Goal: Information Seeking & Learning: Compare options

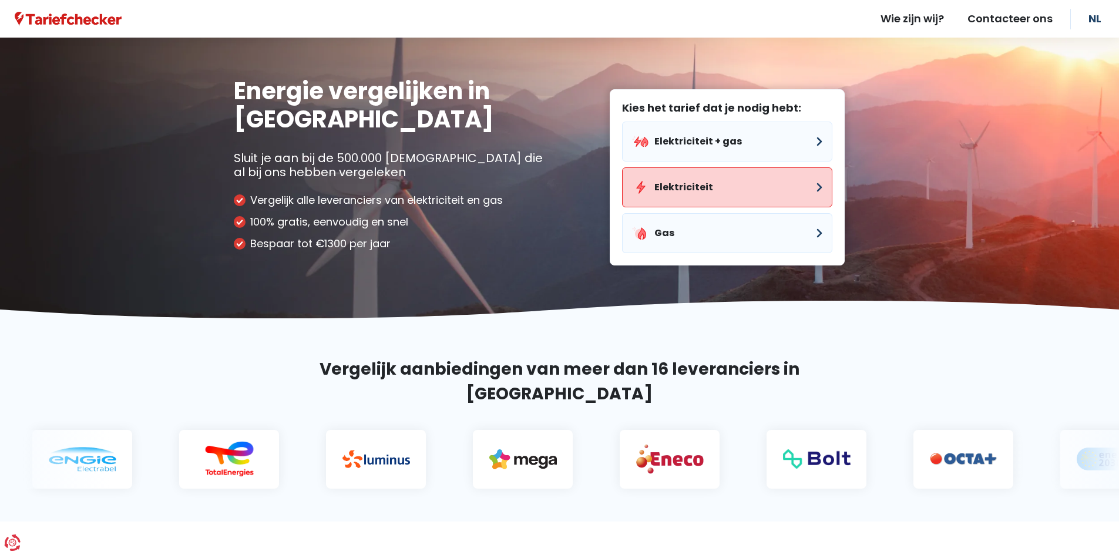
click at [680, 198] on button "Elektriciteit" at bounding box center [727, 187] width 210 height 40
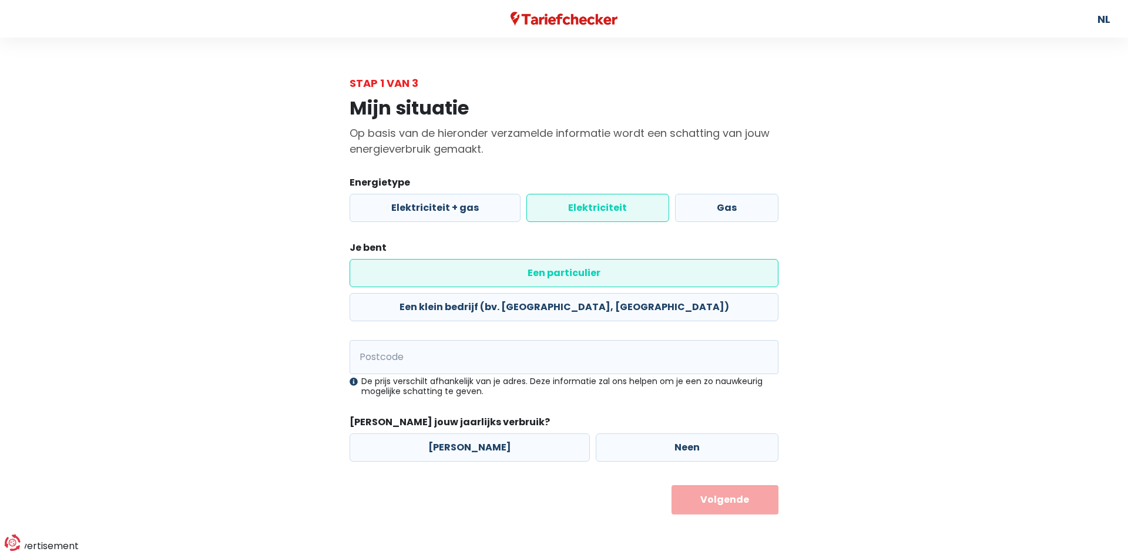
click at [617, 207] on label "Elektriciteit" at bounding box center [597, 208] width 142 height 28
click at [617, 207] on input "Elektriciteit" at bounding box center [597, 208] width 142 height 28
click at [449, 270] on label "Een particulier" at bounding box center [563, 273] width 429 height 28
click at [449, 270] on input "Een particulier" at bounding box center [563, 273] width 429 height 28
click at [421, 340] on input "Postcode" at bounding box center [563, 357] width 429 height 34
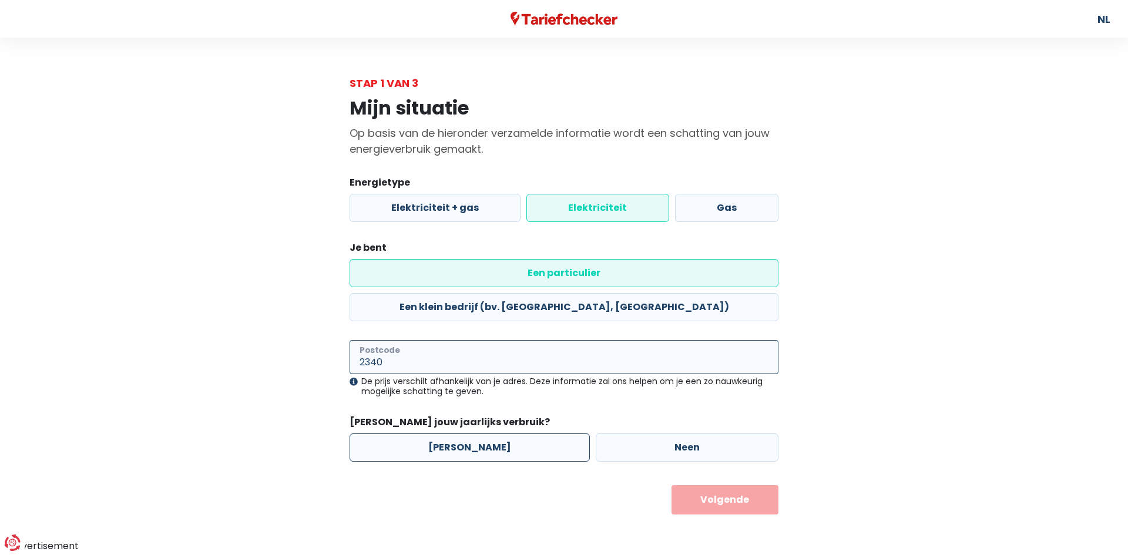
type input "2340"
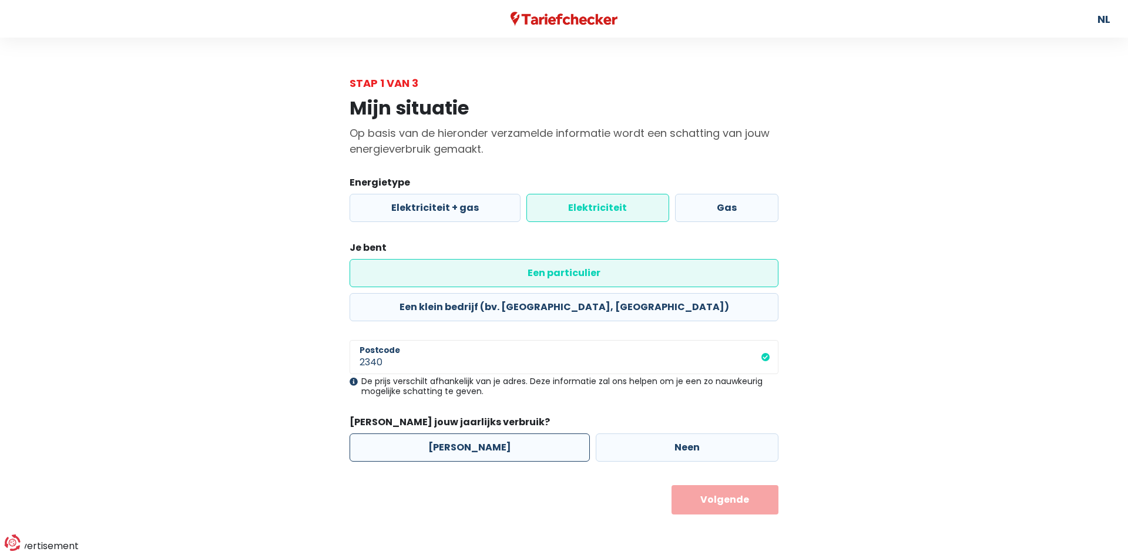
click at [470, 433] on label "[PERSON_NAME]" at bounding box center [469, 447] width 240 height 28
click at [470, 433] on input "[PERSON_NAME]" at bounding box center [469, 447] width 240 height 28
radio input "true"
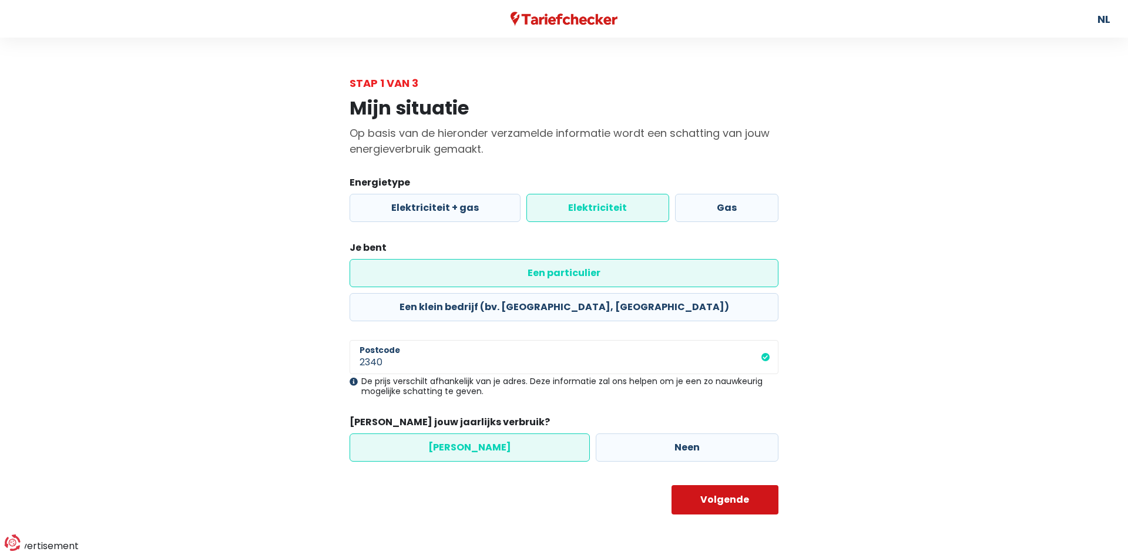
click at [741, 485] on button "Volgende" at bounding box center [724, 499] width 107 height 29
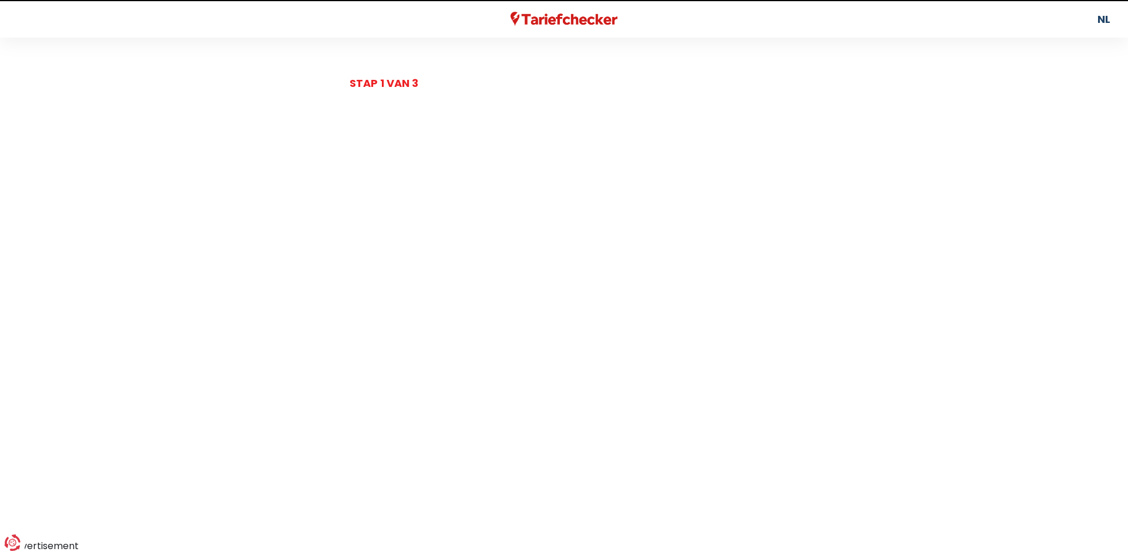
select select
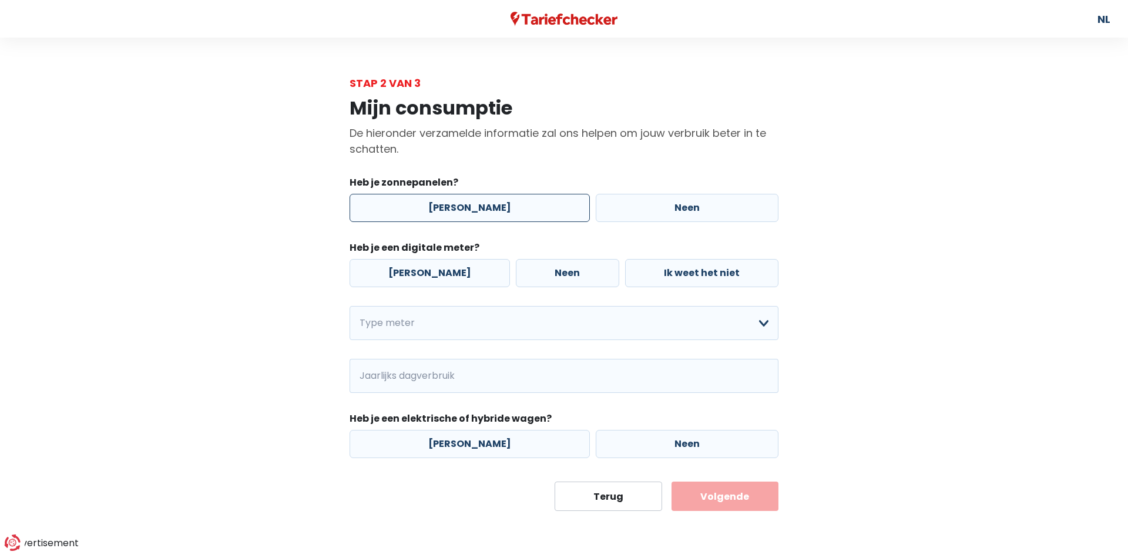
click at [488, 213] on label "[PERSON_NAME]" at bounding box center [469, 208] width 240 height 28
click at [488, 213] on input "[PERSON_NAME]" at bounding box center [469, 208] width 240 height 28
radio input "true"
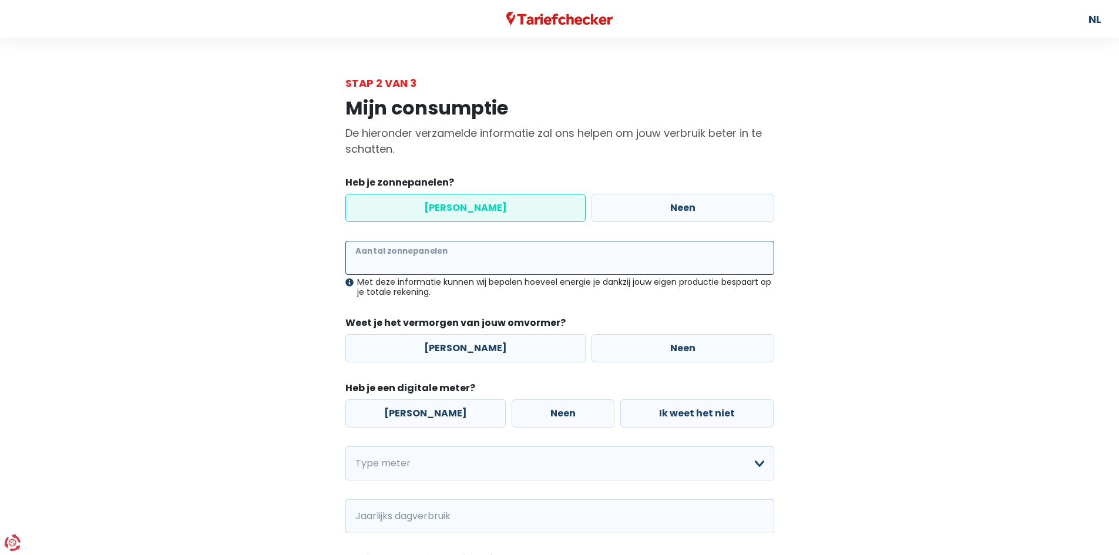
click at [448, 260] on input "Aantal zonnepanelen" at bounding box center [559, 258] width 429 height 34
type input "24"
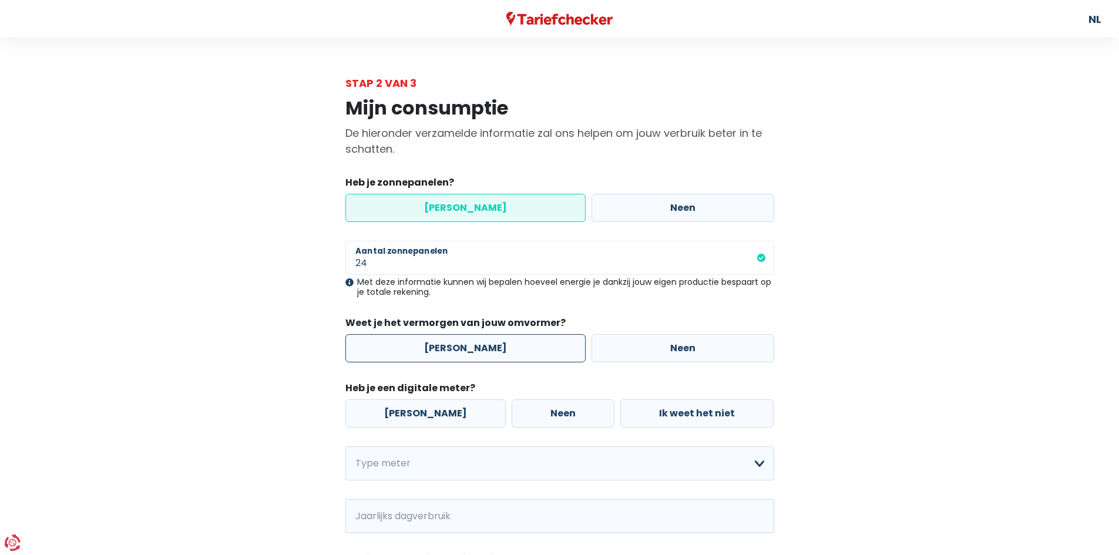
click at [455, 344] on label "[PERSON_NAME]" at bounding box center [465, 348] width 240 height 28
click at [455, 344] on input "[PERSON_NAME]" at bounding box center [465, 348] width 240 height 28
radio input "true"
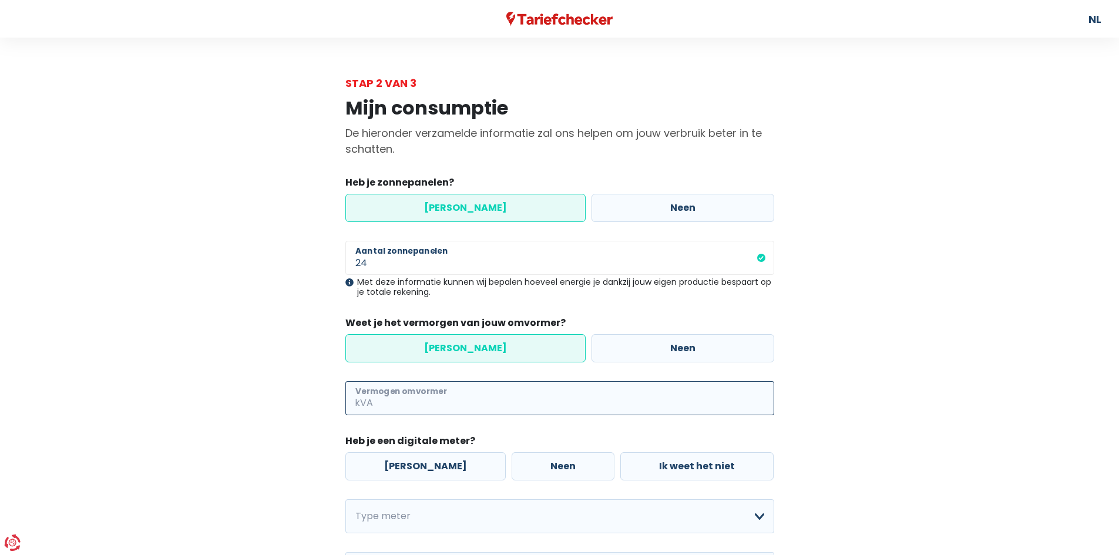
click at [421, 395] on input "Vermogen omvormer" at bounding box center [574, 398] width 399 height 34
click at [377, 402] on input "46" at bounding box center [574, 398] width 399 height 34
click at [380, 401] on input "46" at bounding box center [574, 398] width 399 height 34
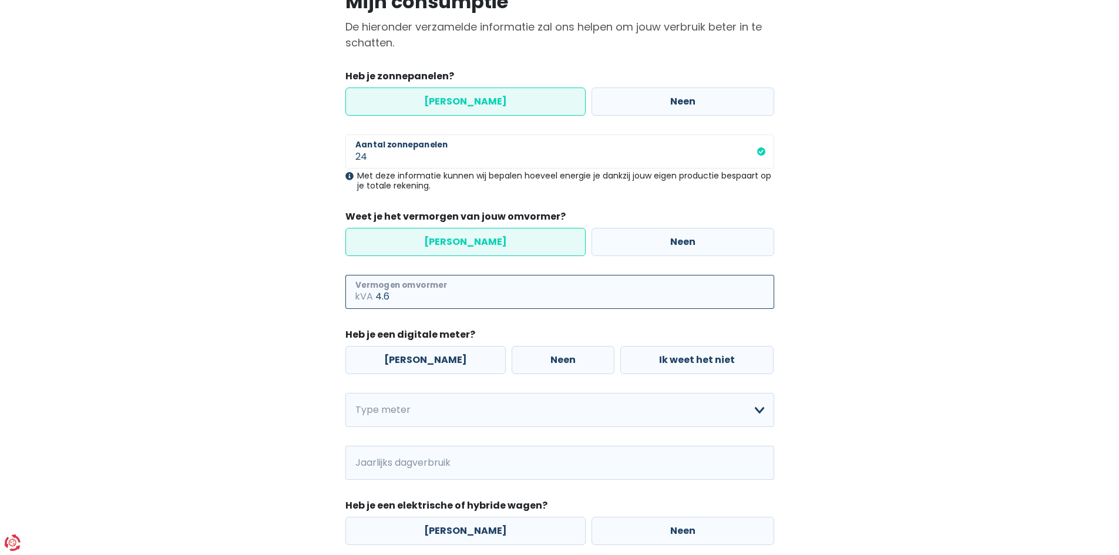
scroll to position [176, 0]
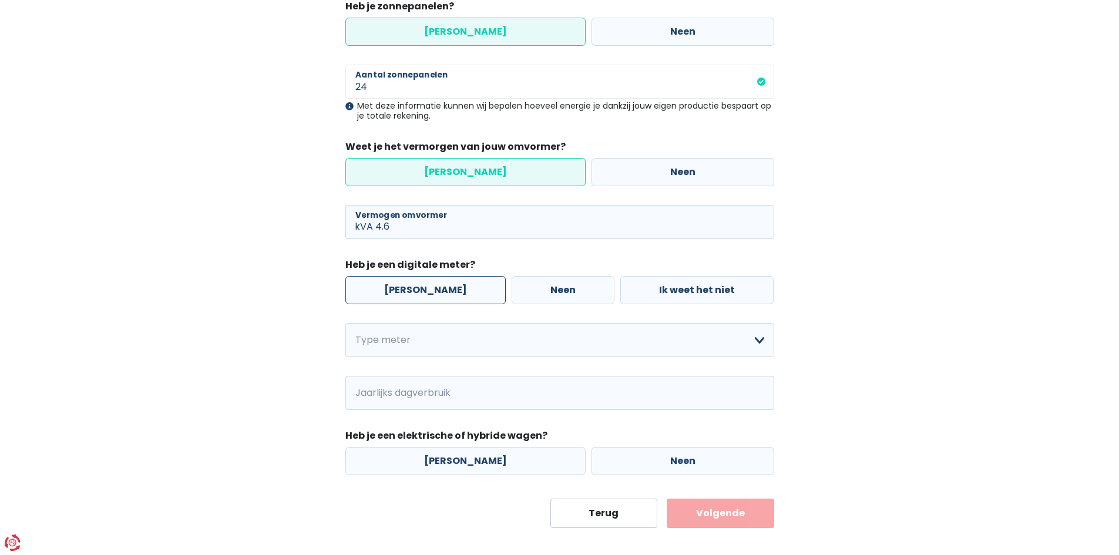
type input "4"
click at [409, 293] on label "[PERSON_NAME]" at bounding box center [425, 290] width 160 height 28
click at [409, 293] on input "[PERSON_NAME]" at bounding box center [425, 290] width 160 height 28
radio input "true"
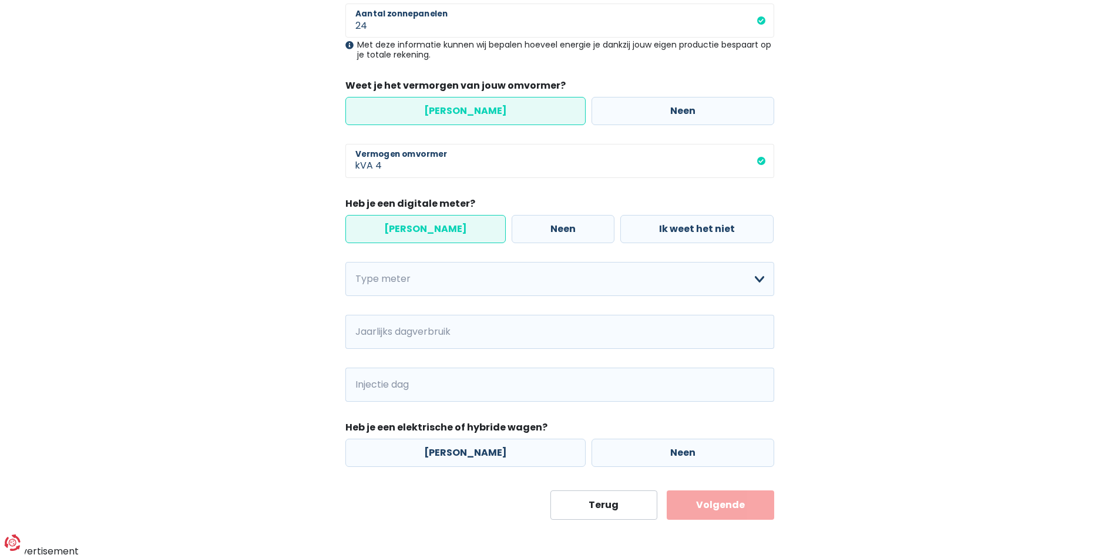
scroll to position [241, 0]
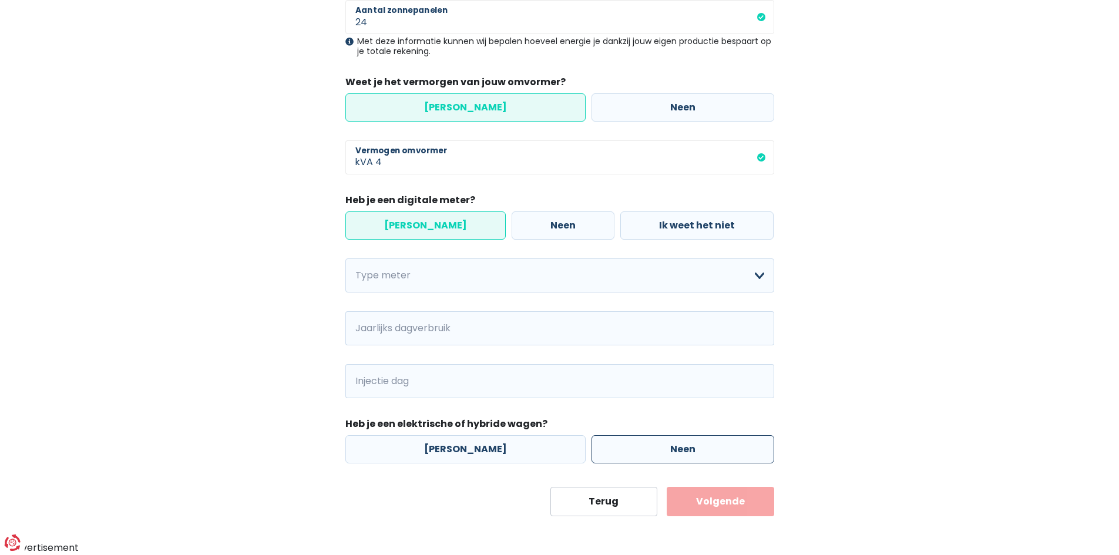
click at [659, 453] on label "Neen" at bounding box center [682, 449] width 183 height 28
click at [659, 453] on input "Neen" at bounding box center [682, 449] width 183 height 28
radio input "true"
click at [708, 500] on button "Volgende" at bounding box center [720, 501] width 107 height 29
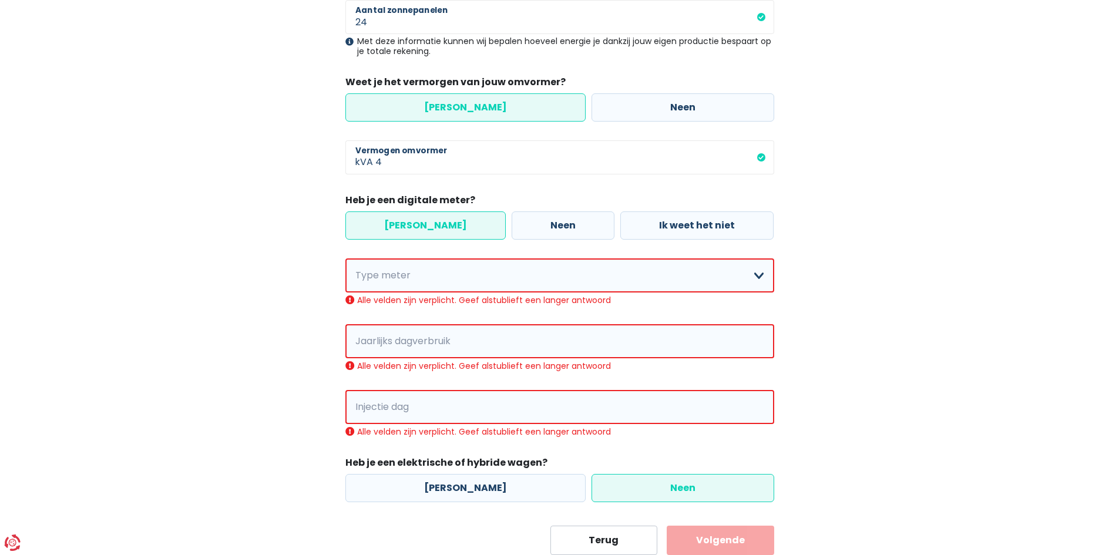
scroll to position [280, 0]
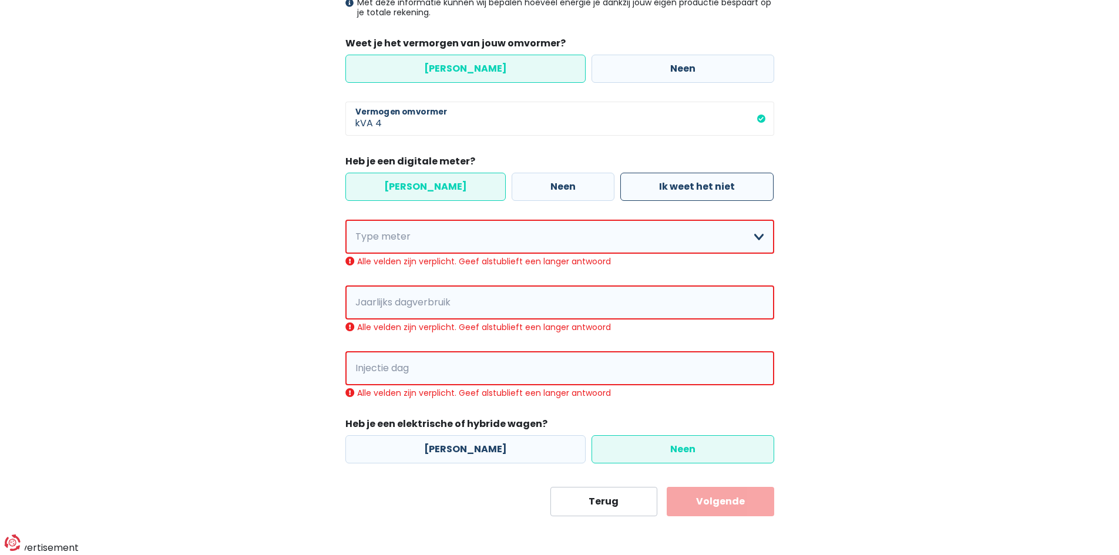
click at [658, 186] on label "Ik weet het niet" at bounding box center [696, 187] width 153 height 28
click at [658, 186] on input "Ik weet het niet" at bounding box center [696, 187] width 153 height 28
radio input "true"
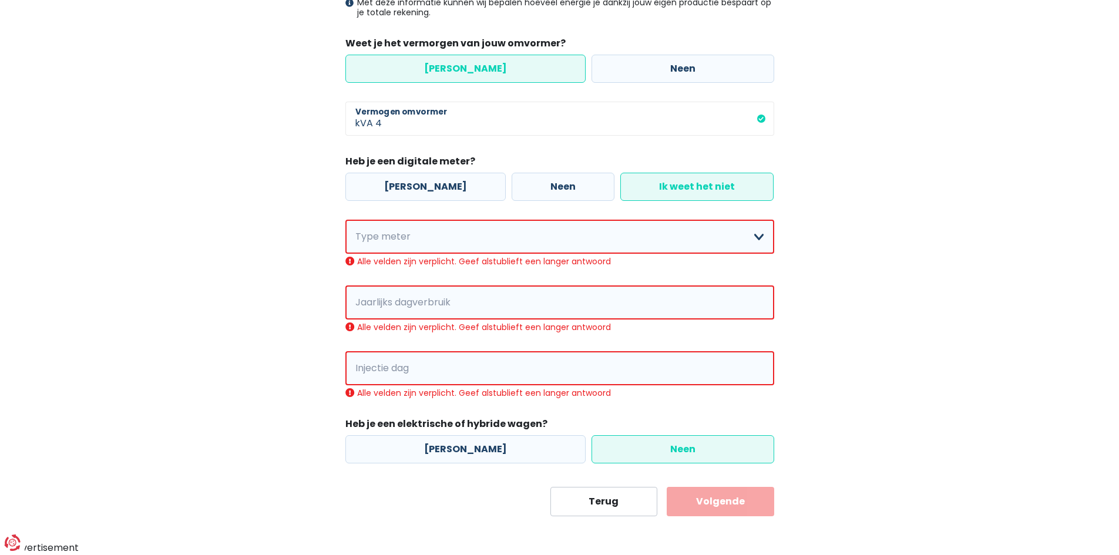
click at [282, 206] on div "Mijn consumptie De hieronder verzamelde informatie zal ons helpen om jouw verbr…" at bounding box center [560, 163] width 670 height 705
click at [412, 184] on label "[PERSON_NAME]" at bounding box center [425, 187] width 160 height 28
click at [412, 184] on input "[PERSON_NAME]" at bounding box center [425, 187] width 160 height 28
radio input "true"
radio input "false"
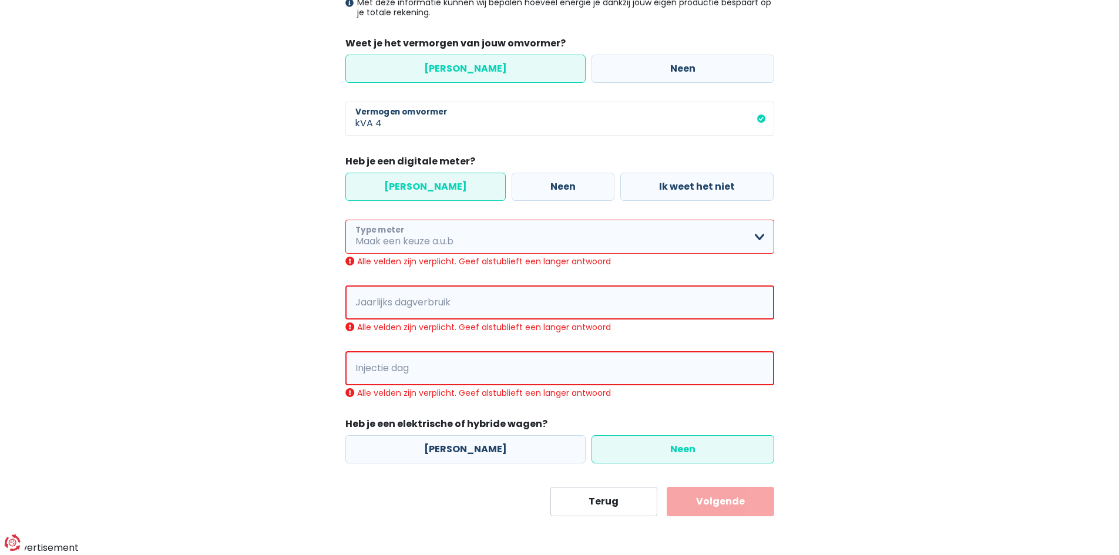
click at [754, 234] on select "Enkelvoudig Tweevoudig Enkelvoudig + uitsluitend nachttarief Tweevoudig + uitsl…" at bounding box center [559, 237] width 429 height 34
select select "day_night_bi_hourly"
click at [345, 254] on select "Enkelvoudig Tweevoudig Enkelvoudig + uitsluitend nachttarief Tweevoudig + uitsl…" at bounding box center [559, 237] width 429 height 34
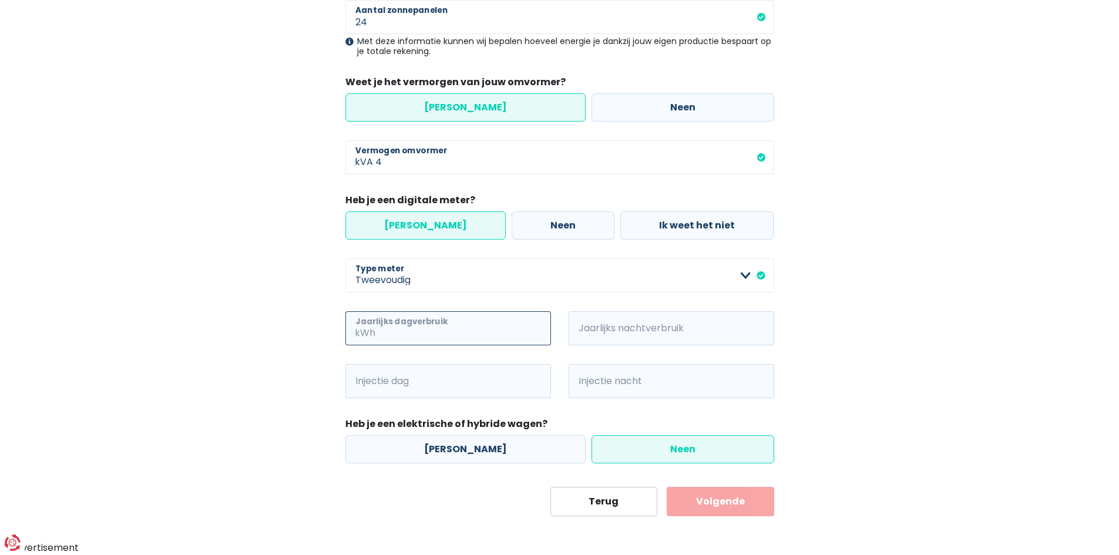
click at [424, 333] on input "Jaarlijks dagverbruik" at bounding box center [464, 328] width 173 height 34
type input "1250"
click at [421, 381] on input "Injectie dag" at bounding box center [464, 381] width 173 height 34
type input "2250"
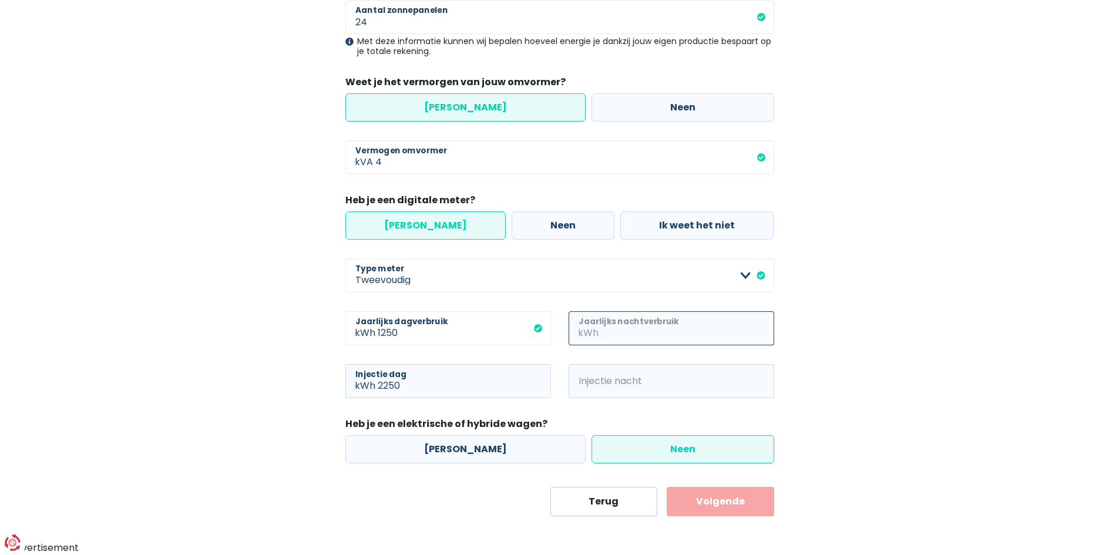
click at [649, 325] on input "Jaarlijks nachtverbruik" at bounding box center [687, 328] width 173 height 34
type input "1750"
click at [631, 386] on input "Injectie nacht" at bounding box center [687, 381] width 173 height 34
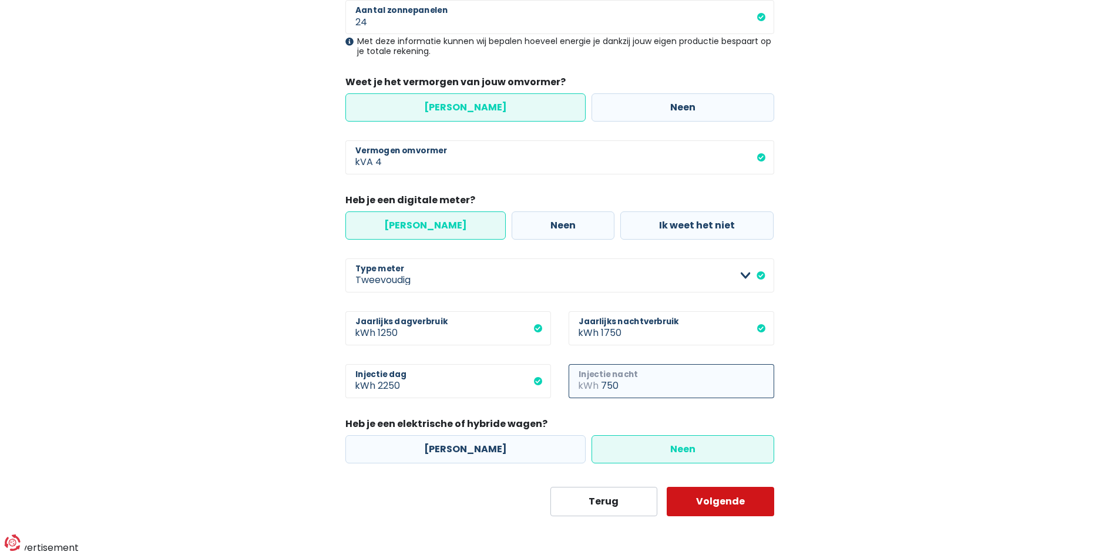
type input "750"
click at [729, 499] on button "Volgende" at bounding box center [720, 501] width 107 height 29
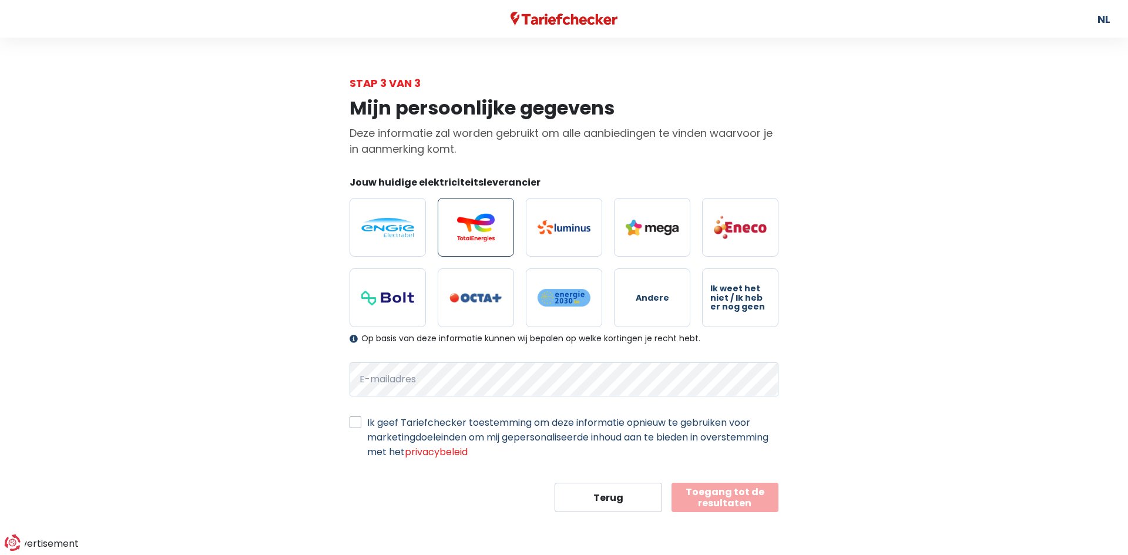
click at [462, 224] on img at bounding box center [475, 227] width 53 height 28
click at [462, 224] on input "radio" at bounding box center [476, 227] width 76 height 59
radio input "true"
click at [297, 382] on div "Mijn persoonlijke gegevens Deze informatie zal worden gebruikt om alle aanbiedi…" at bounding box center [564, 301] width 670 height 421
click at [367, 418] on label "Ik geef Tariefchecker toestemming om deze informatie opnieuw te gebruiken voor …" at bounding box center [572, 437] width 411 height 44
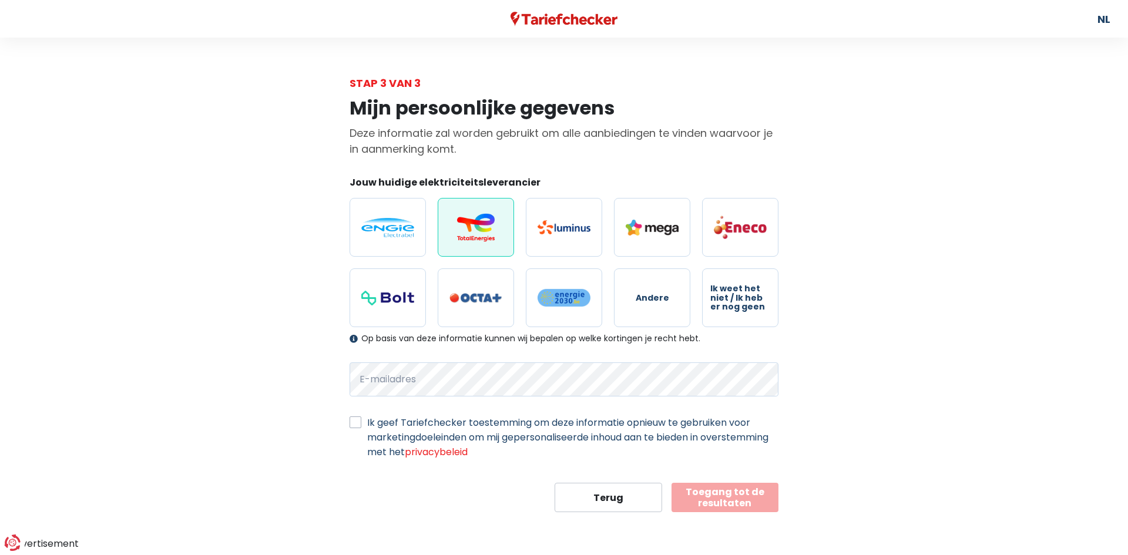
click at [352, 418] on input "Ik geef Tariefchecker toestemming om deze informatie opnieuw te gebruiken voor …" at bounding box center [355, 421] width 12 height 12
checkbox input "true"
click at [708, 505] on button "Toegang tot de resultaten" at bounding box center [724, 497] width 107 height 29
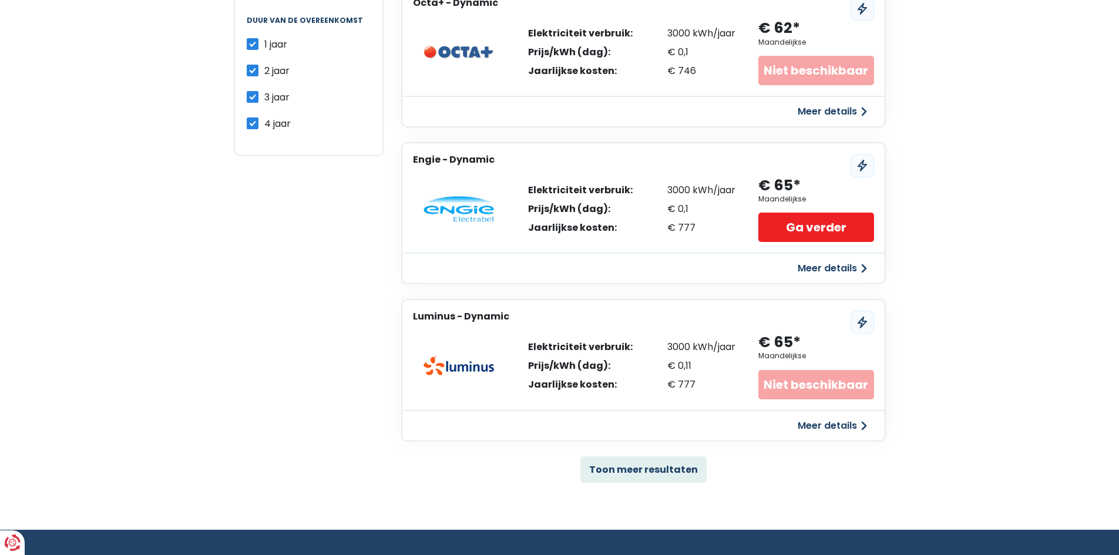
scroll to position [585, 0]
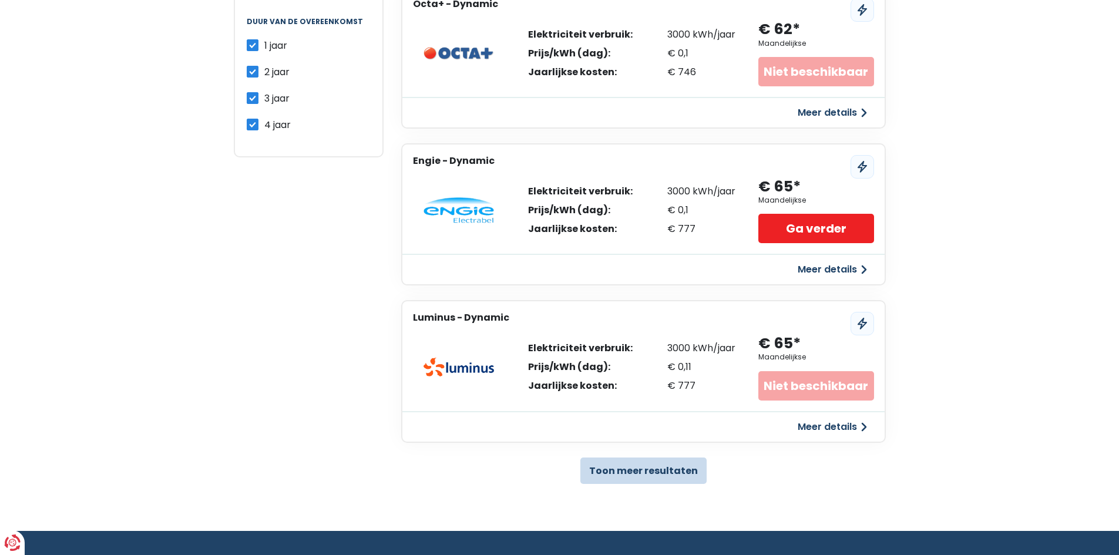
click at [633, 469] on button "Toon meer resultaten" at bounding box center [643, 471] width 126 height 26
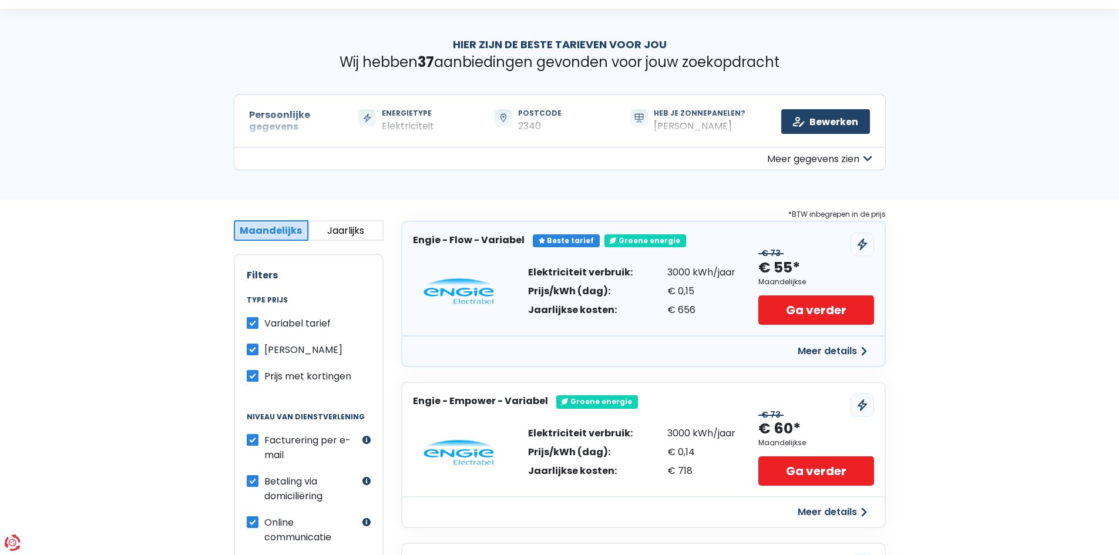
scroll to position [0, 0]
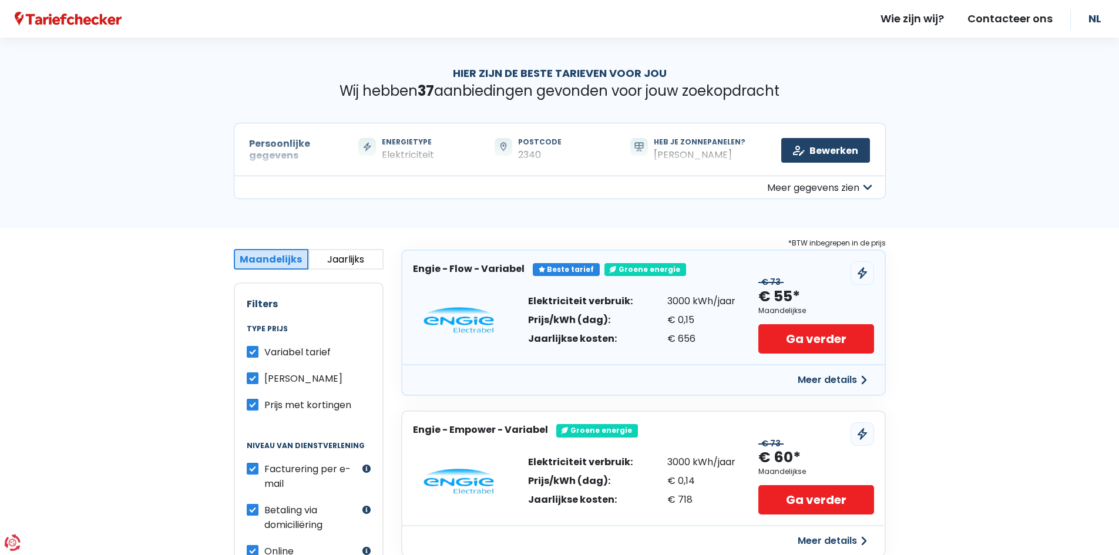
click at [350, 260] on button "Jaarlijks" at bounding box center [345, 259] width 75 height 21
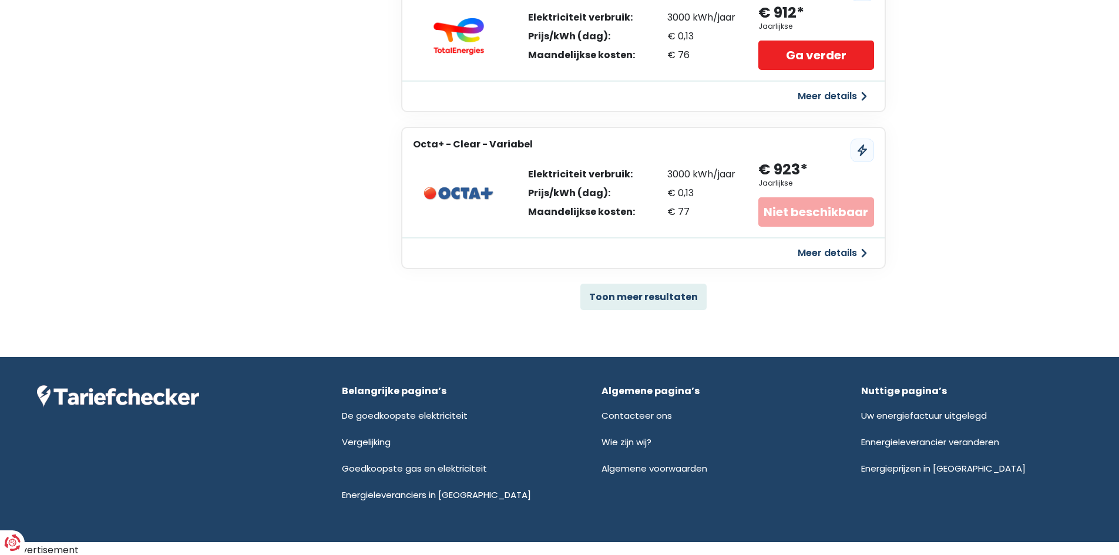
scroll to position [2353, 0]
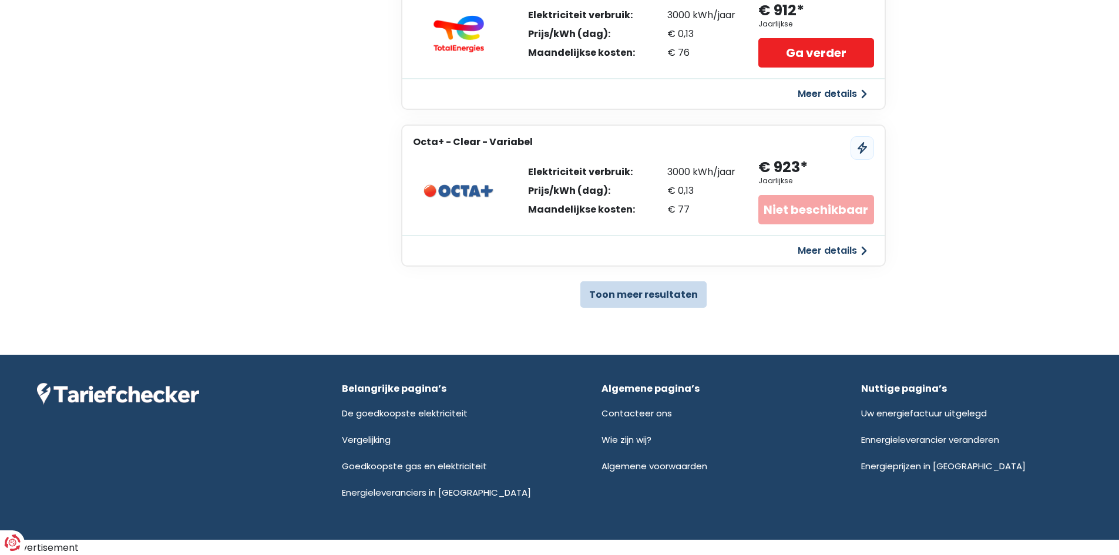
click at [674, 297] on button "Toon meer resultaten" at bounding box center [643, 294] width 126 height 26
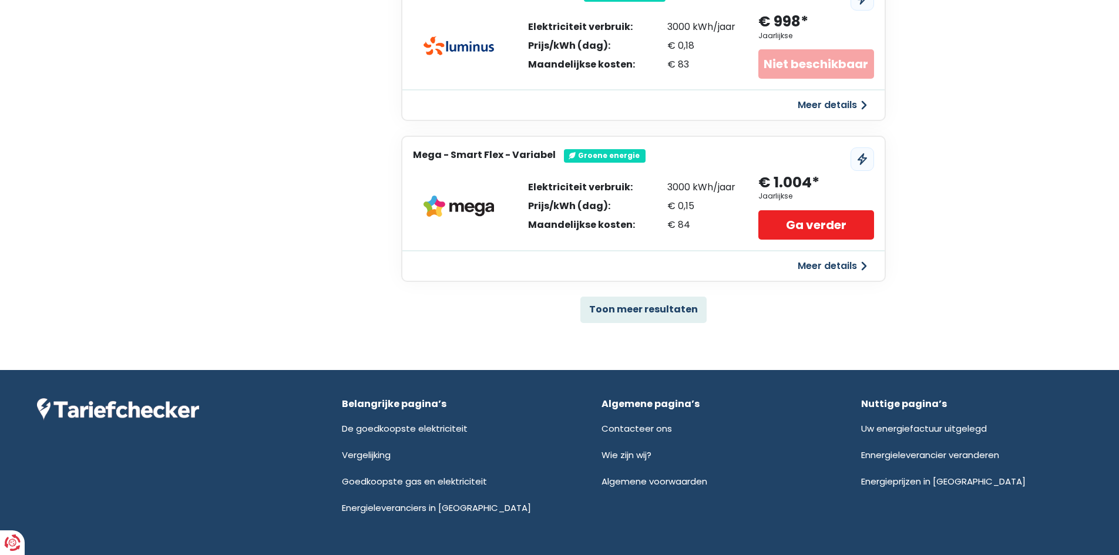
scroll to position [3938, 0]
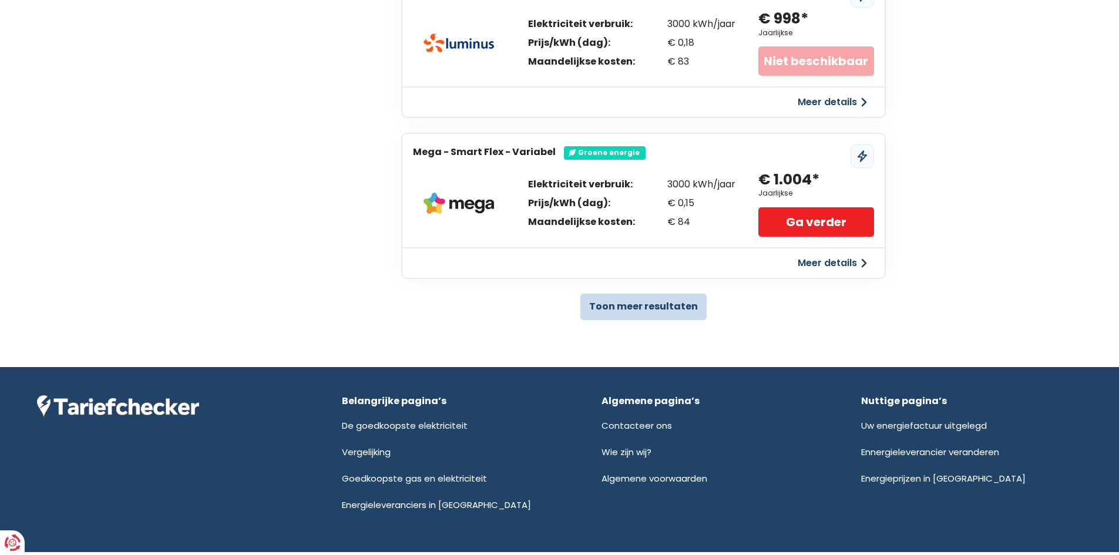
click at [639, 298] on button "Toon meer resultaten" at bounding box center [643, 307] width 126 height 26
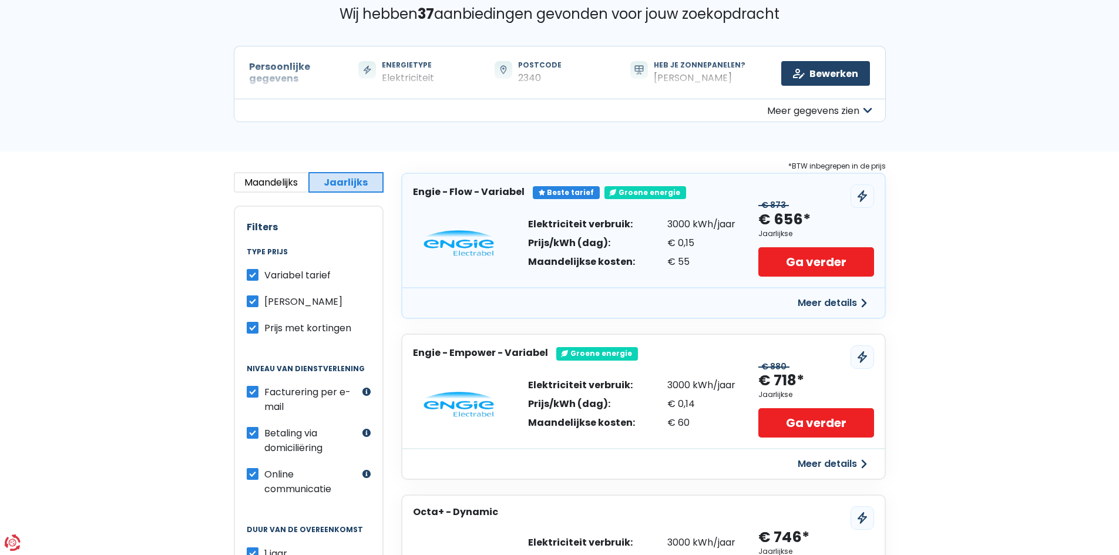
scroll to position [0, 0]
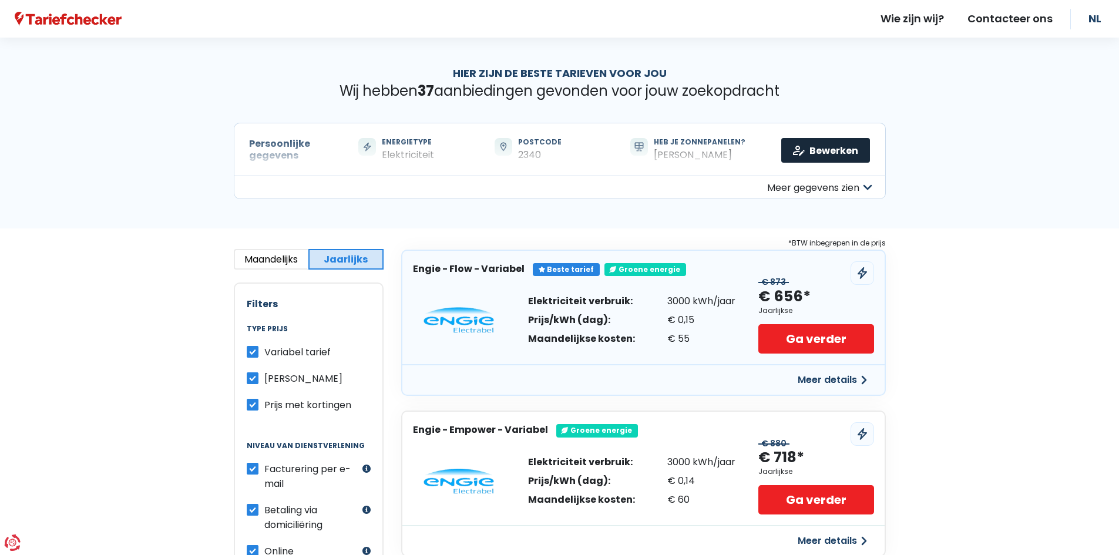
click at [815, 150] on link "Bewerken" at bounding box center [825, 150] width 89 height 25
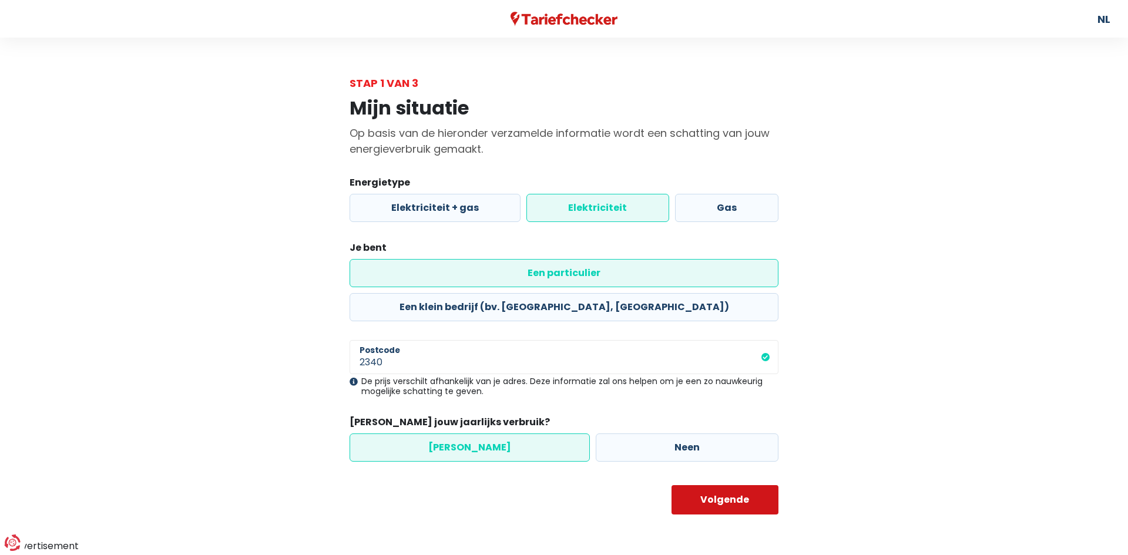
click at [714, 485] on button "Volgende" at bounding box center [724, 499] width 107 height 29
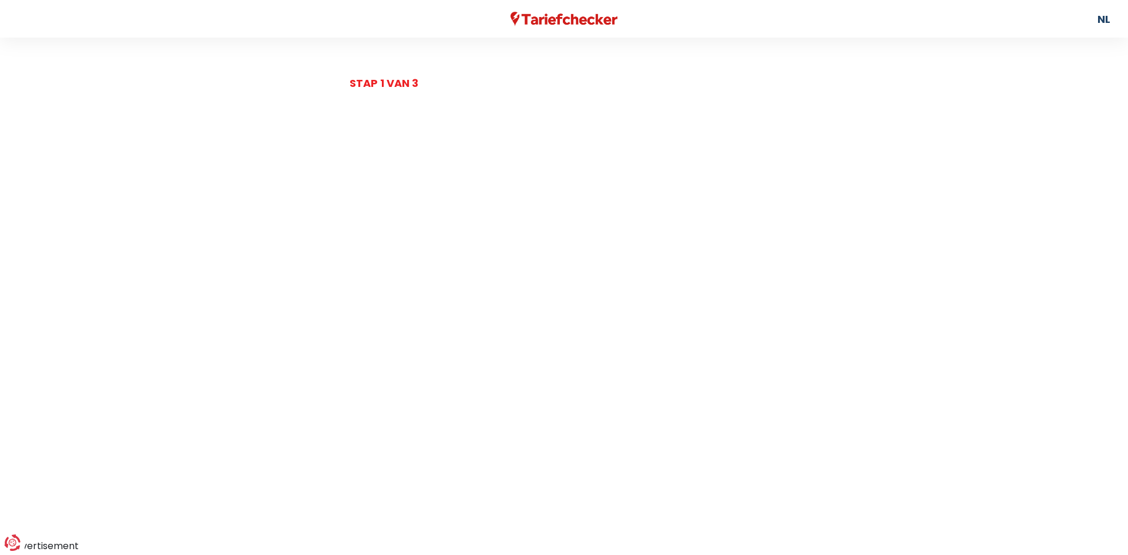
select select "day_night_bi_hourly"
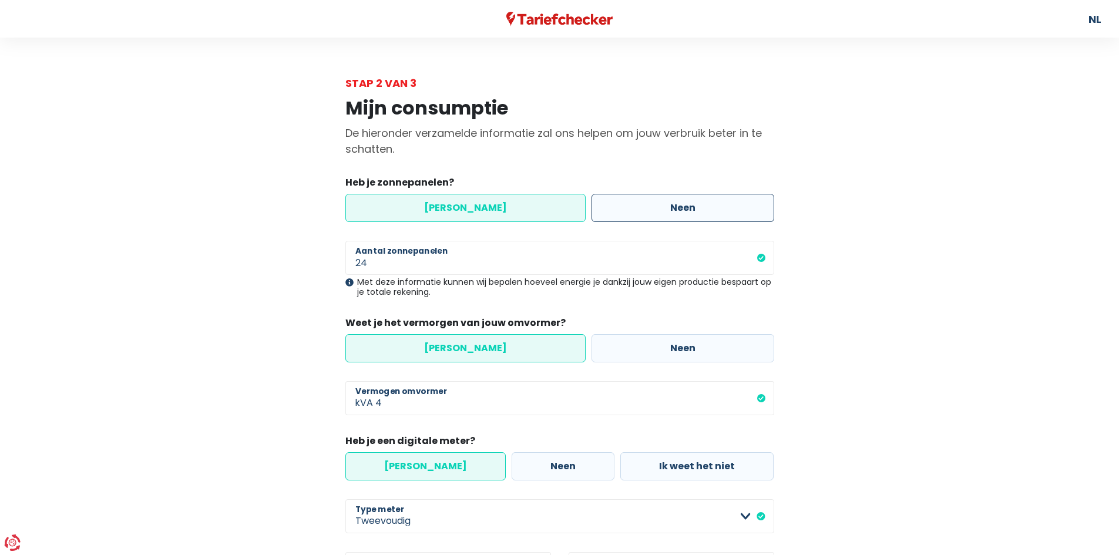
click at [661, 199] on label "Neen" at bounding box center [682, 208] width 183 height 28
click at [661, 199] on input "Neen" at bounding box center [682, 208] width 183 height 28
radio input "true"
radio input "false"
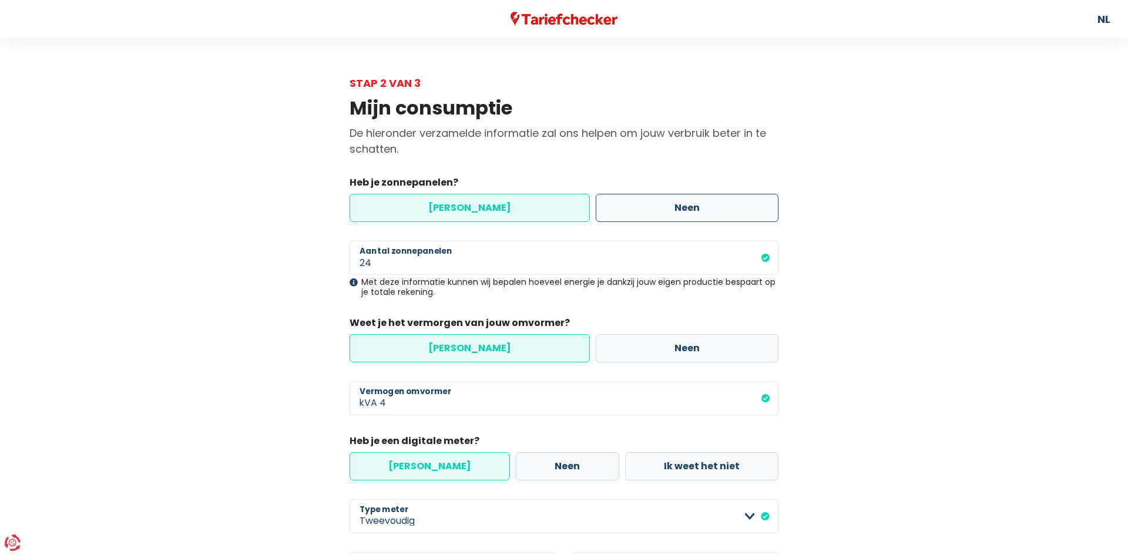
select select "day_night_bi_hourly"
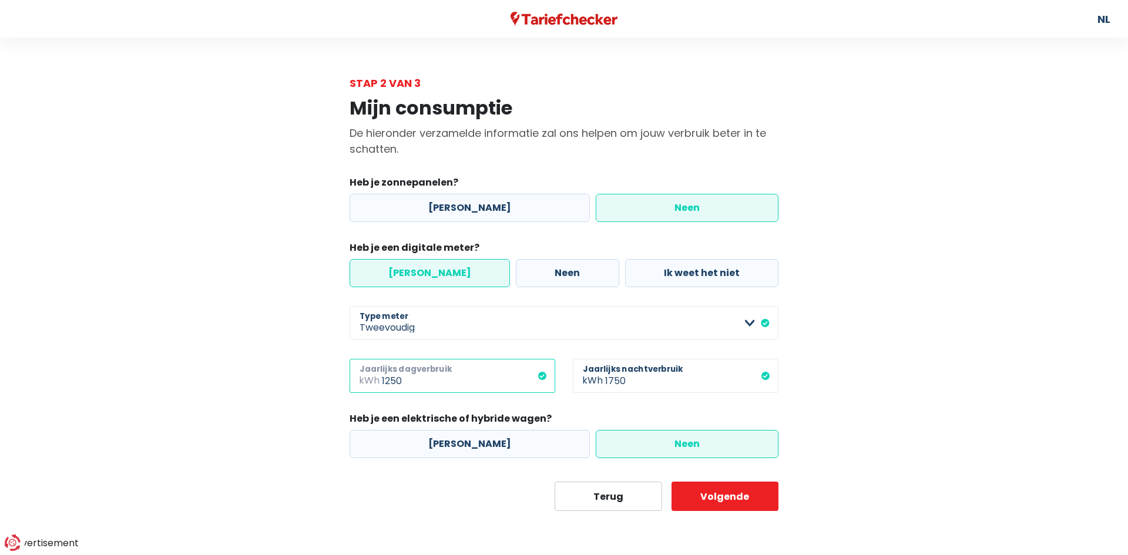
click at [448, 385] on input "1250" at bounding box center [468, 376] width 173 height 34
drag, startPoint x: 421, startPoint y: 381, endPoint x: 359, endPoint y: 375, distance: 61.3
click at [359, 375] on div "1250 kWh Jaarlijks dagverbruik" at bounding box center [452, 376] width 206 height 34
type input "3500"
drag, startPoint x: 625, startPoint y: 381, endPoint x: 565, endPoint y: 374, distance: 60.8
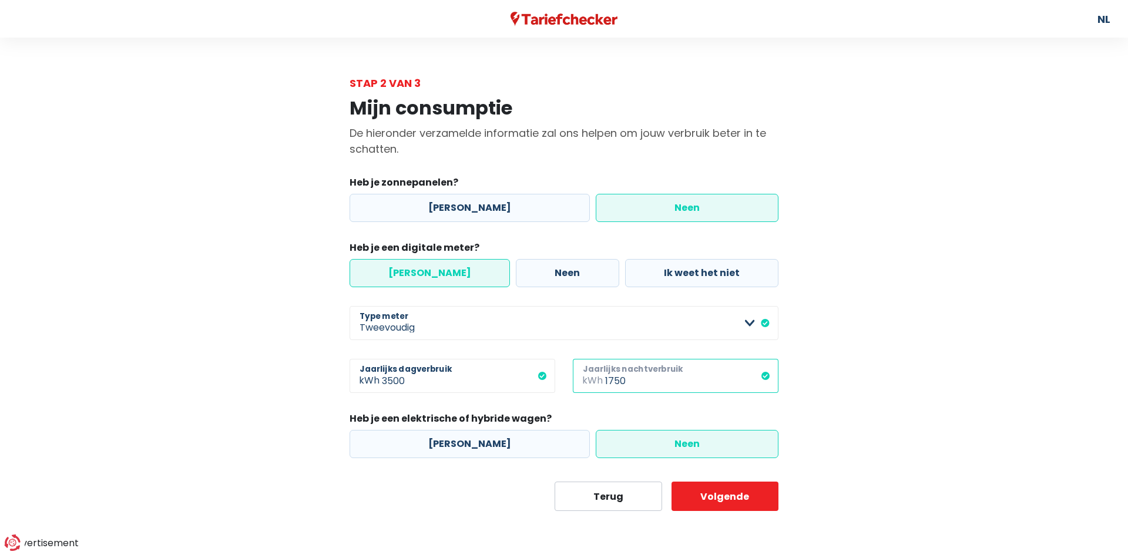
click at [565, 374] on div "1750 kWh Jaarlijks nachtverbruik" at bounding box center [675, 385] width 223 height 53
type input "2500"
click at [671, 447] on label "Neen" at bounding box center [687, 444] width 183 height 28
click at [671, 447] on input "Neen" at bounding box center [687, 444] width 183 height 28
click at [702, 490] on button "Volgende" at bounding box center [724, 496] width 107 height 29
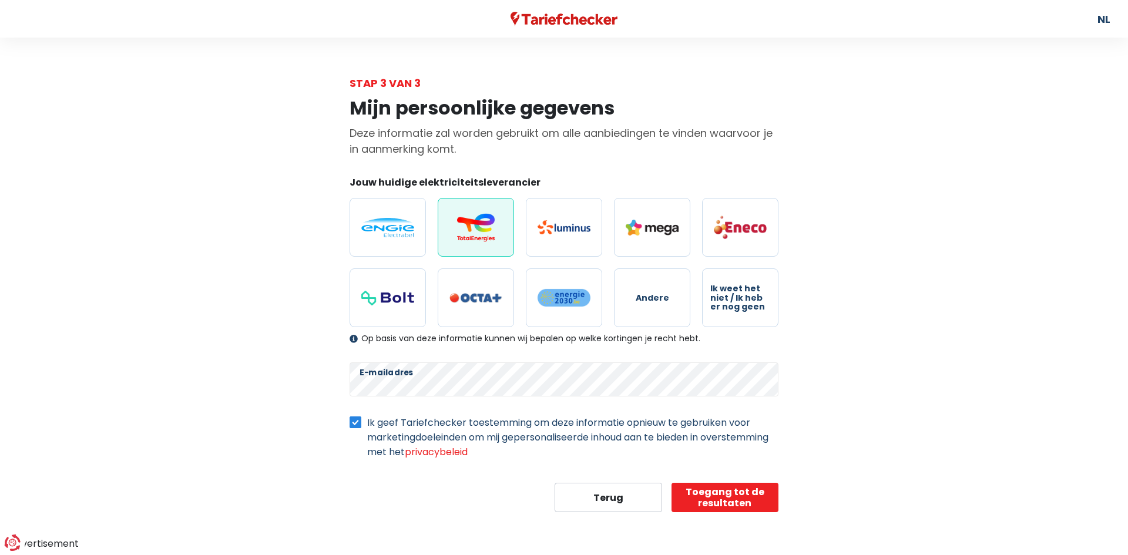
click at [486, 243] on label at bounding box center [476, 227] width 76 height 59
click at [486, 243] on input "radio" at bounding box center [476, 227] width 76 height 59
click at [705, 495] on button "Toegang tot de resultaten" at bounding box center [724, 497] width 107 height 29
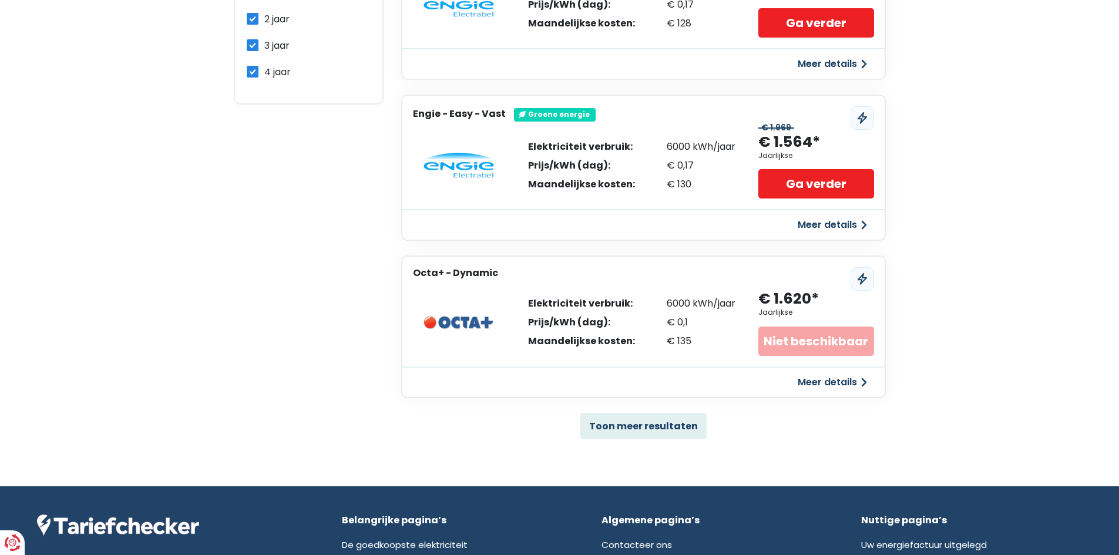
scroll to position [476, 0]
